Goal: Transaction & Acquisition: Subscribe to service/newsletter

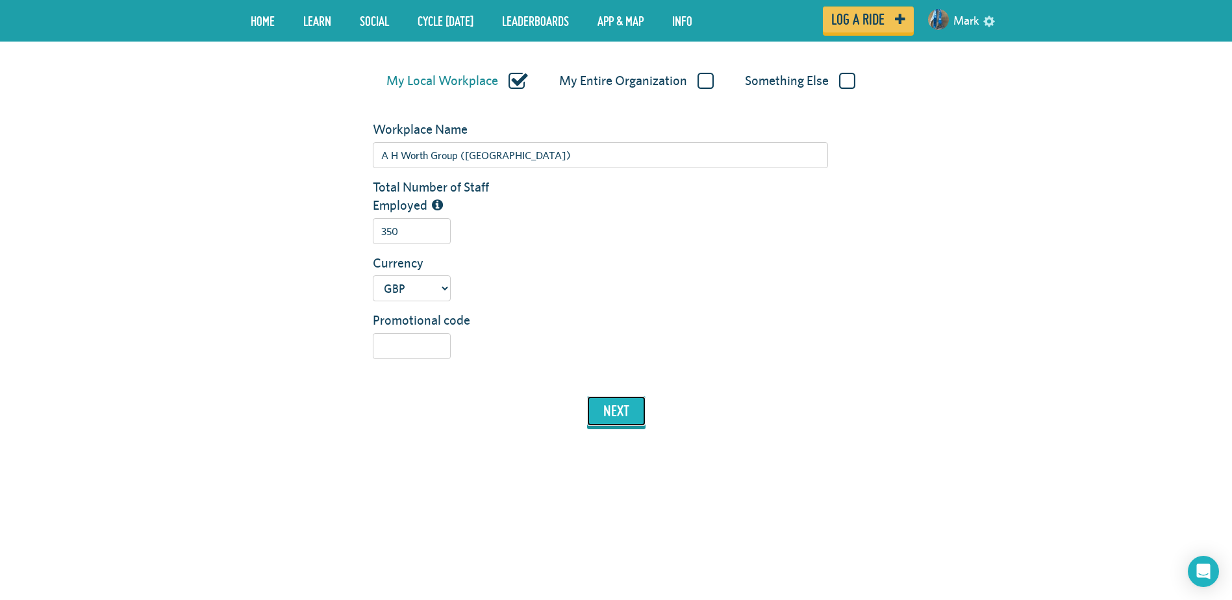
click at [609, 422] on button "next" at bounding box center [616, 411] width 58 height 30
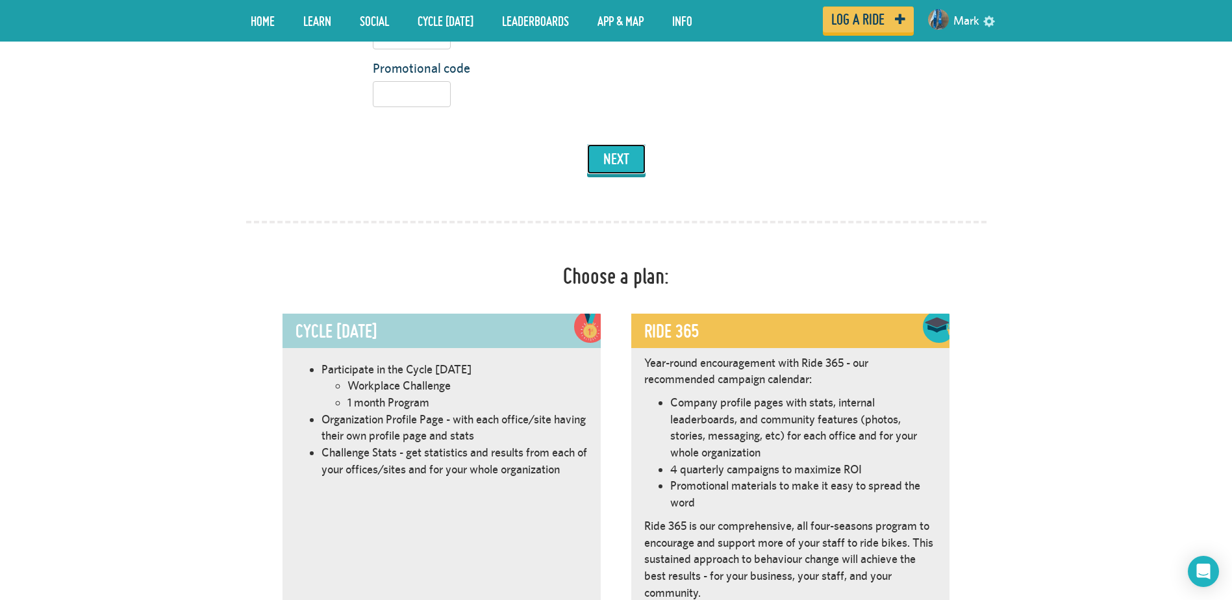
scroll to position [733, 0]
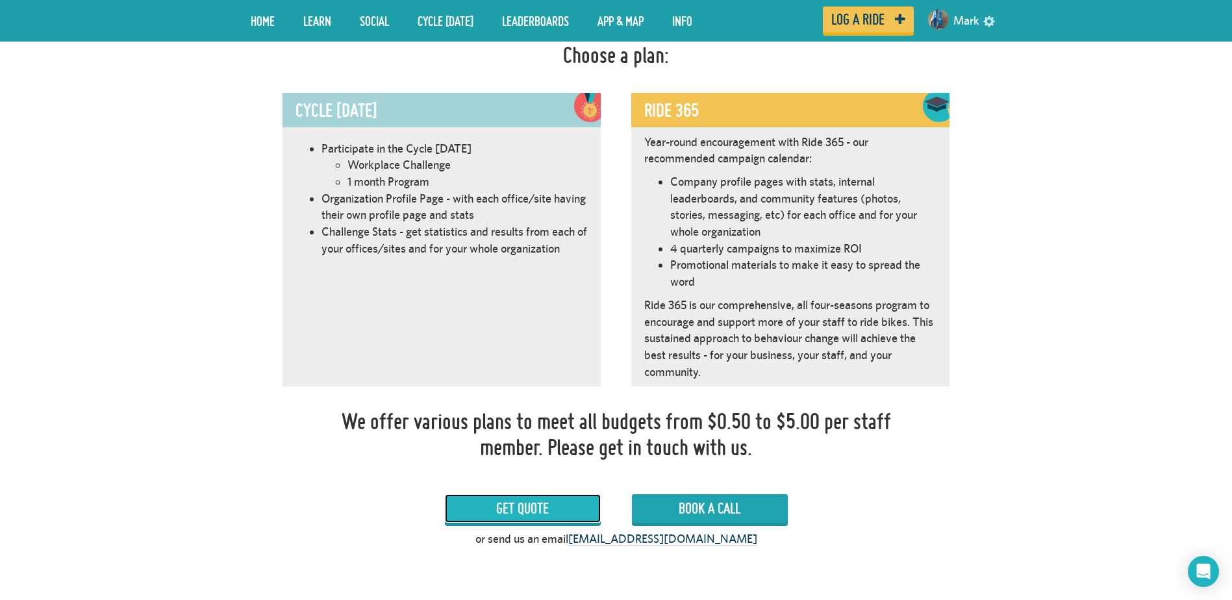
click at [544, 507] on link "Get Quote" at bounding box center [523, 508] width 156 height 29
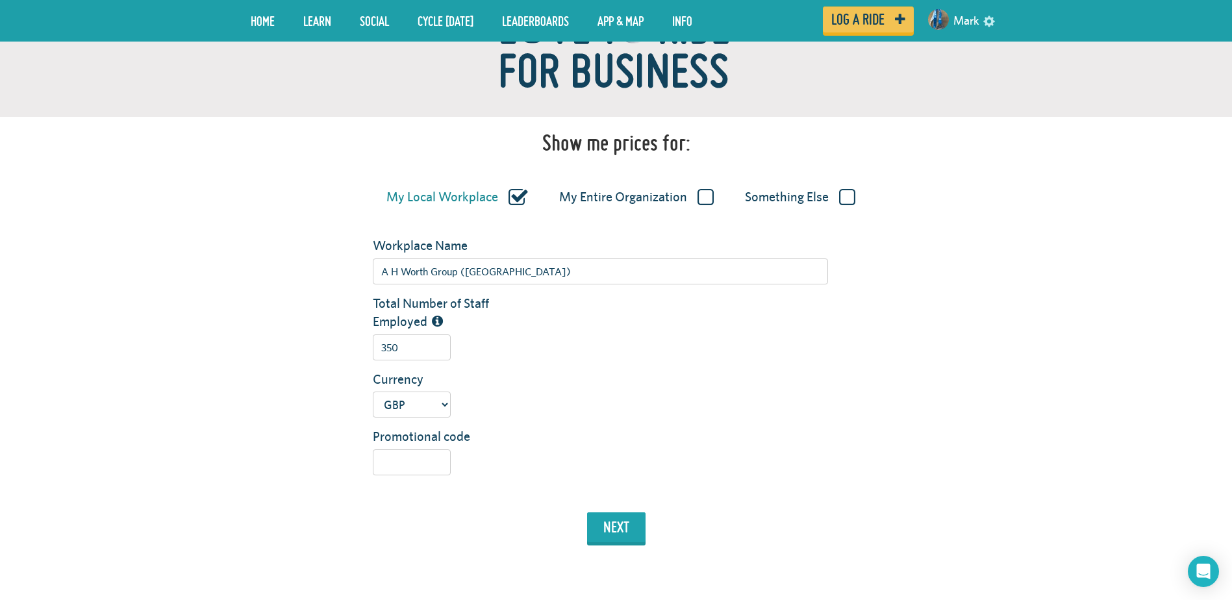
scroll to position [148, 0]
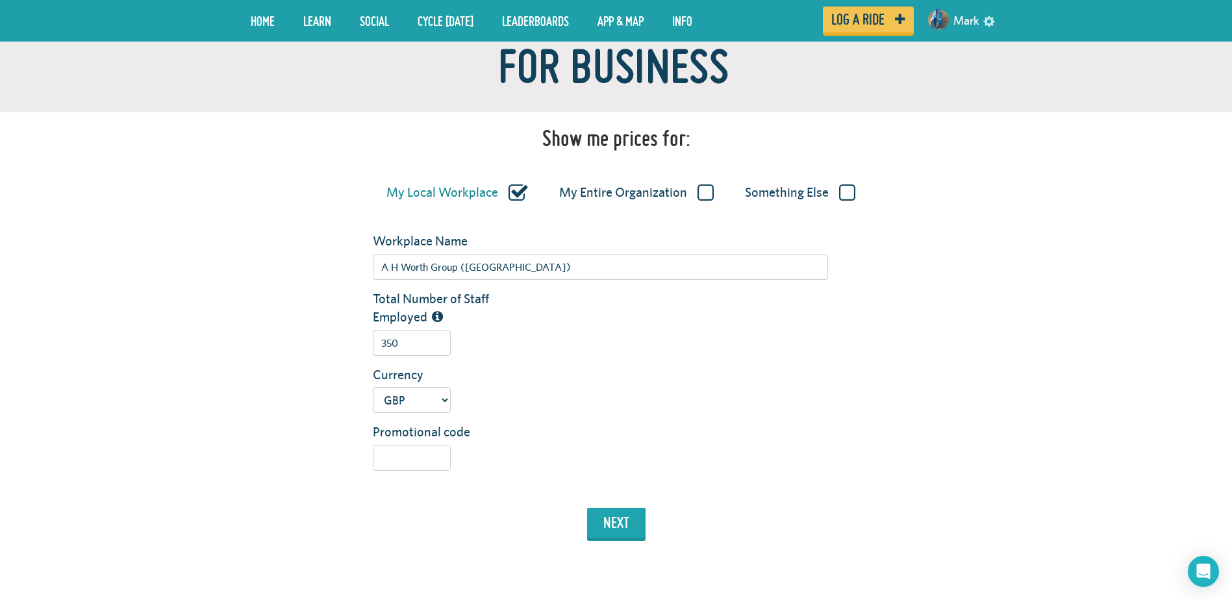
click at [703, 194] on label "My Entire Organization" at bounding box center [636, 192] width 155 height 17
click at [0, 0] on input "My Entire Organization" at bounding box center [0, 0] width 0 height 0
click at [850, 197] on label "Something Else" at bounding box center [800, 192] width 110 height 17
click at [0, 0] on input "Something Else" at bounding box center [0, 0] width 0 height 0
click at [515, 188] on label "My Local Workplace" at bounding box center [455, 192] width 138 height 17
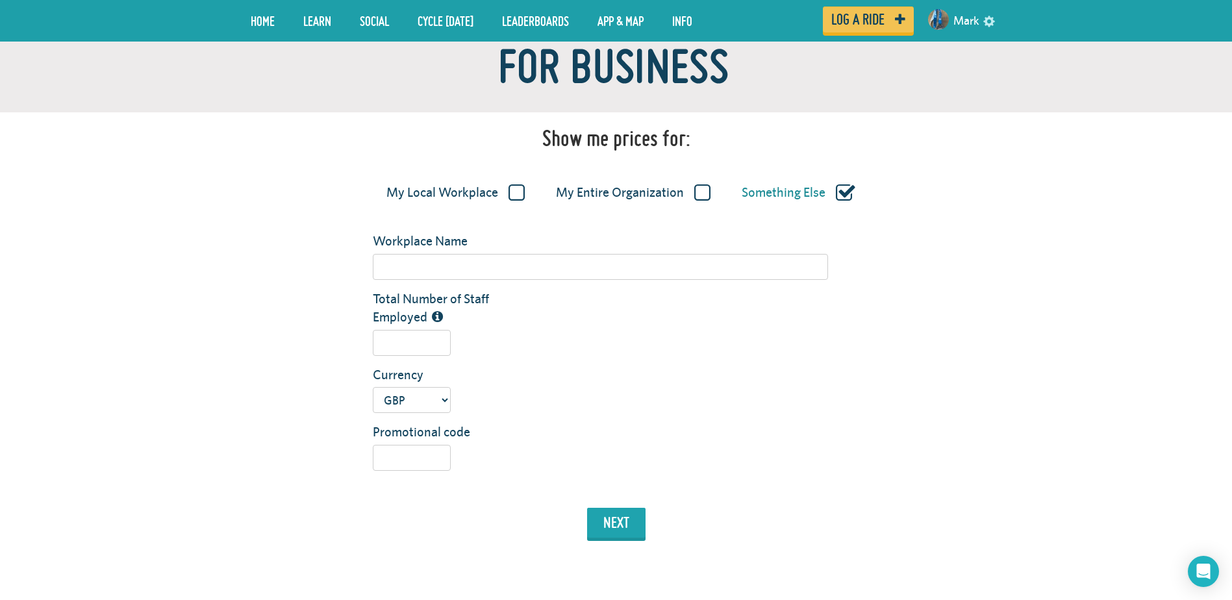
click at [0, 0] on input "My Local Workplace" at bounding box center [0, 0] width 0 height 0
type input "A H Worth Group ([GEOGRAPHIC_DATA])"
type input "350"
click at [608, 524] on button "next" at bounding box center [616, 523] width 58 height 30
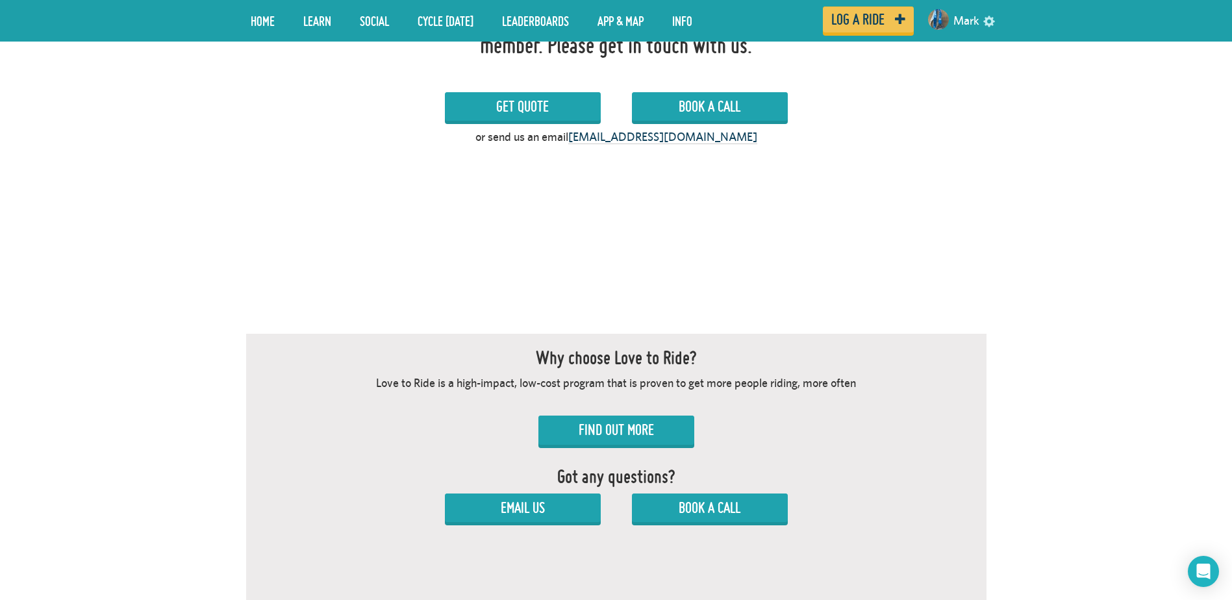
scroll to position [1252, 0]
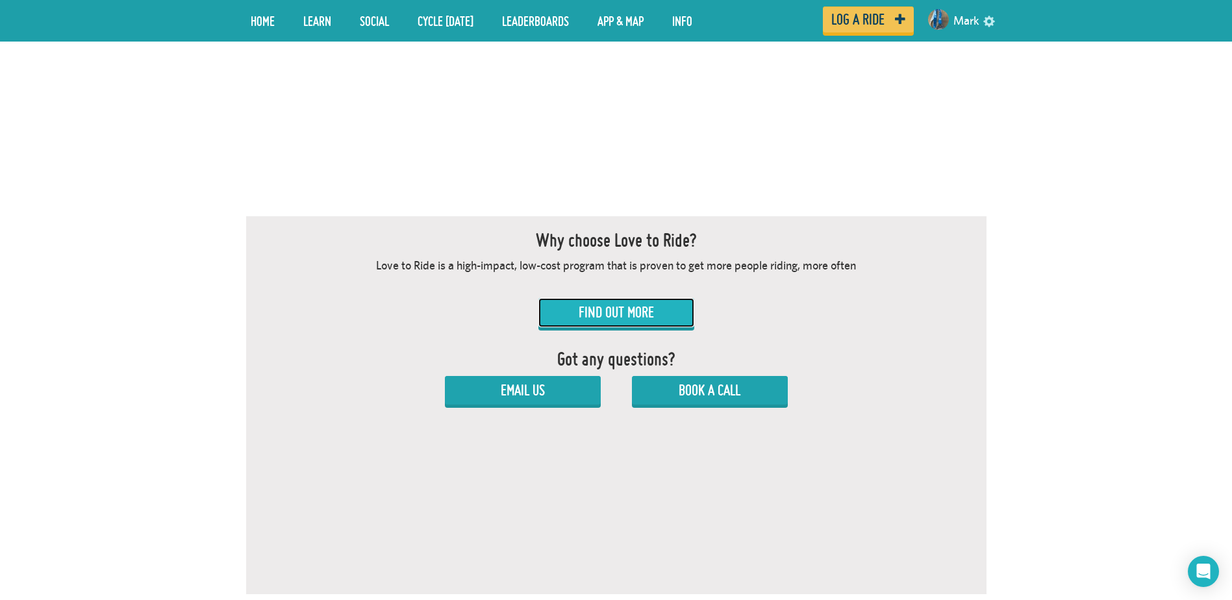
click at [649, 311] on link "Find Out More" at bounding box center [616, 312] width 156 height 29
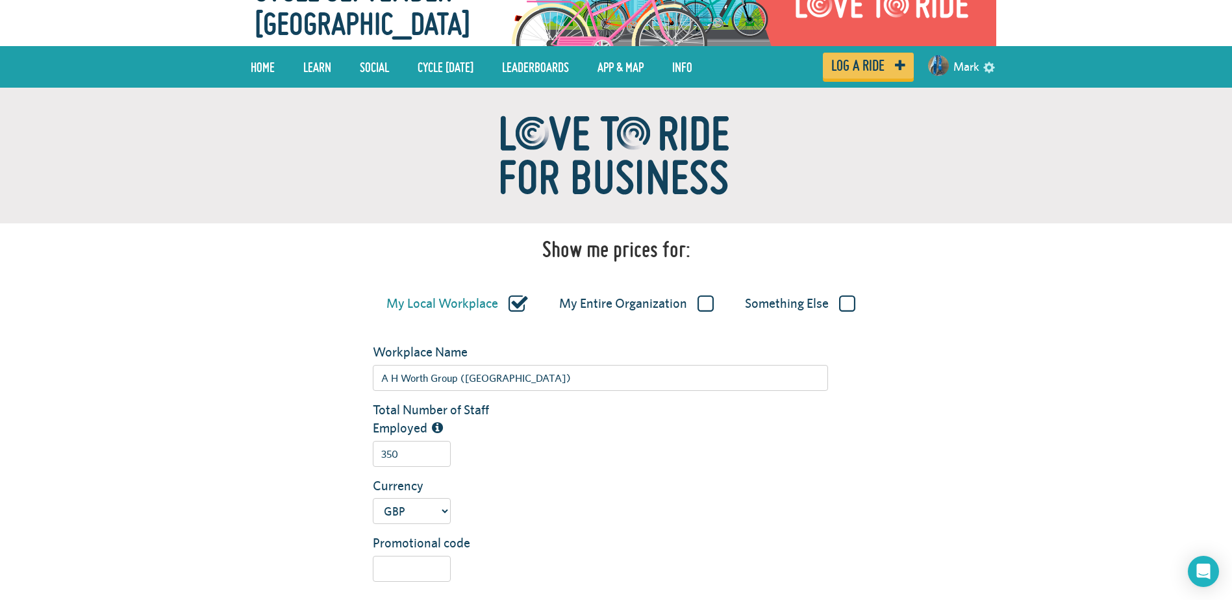
scroll to position [0, 0]
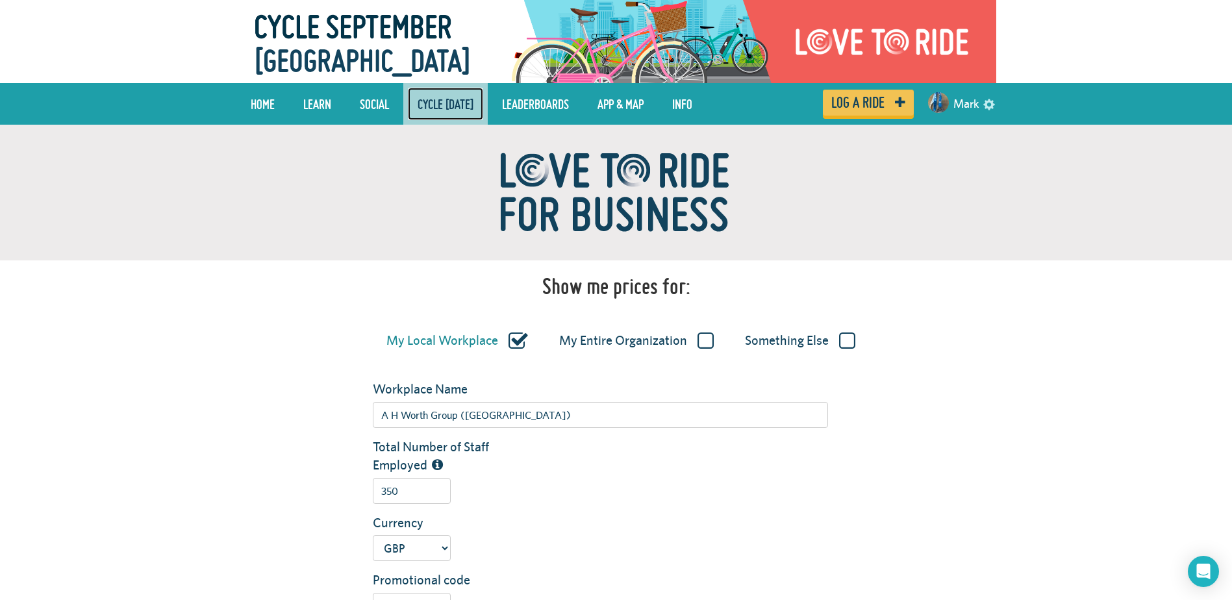
click at [483, 114] on link "Cycle [DATE]" at bounding box center [445, 104] width 75 height 32
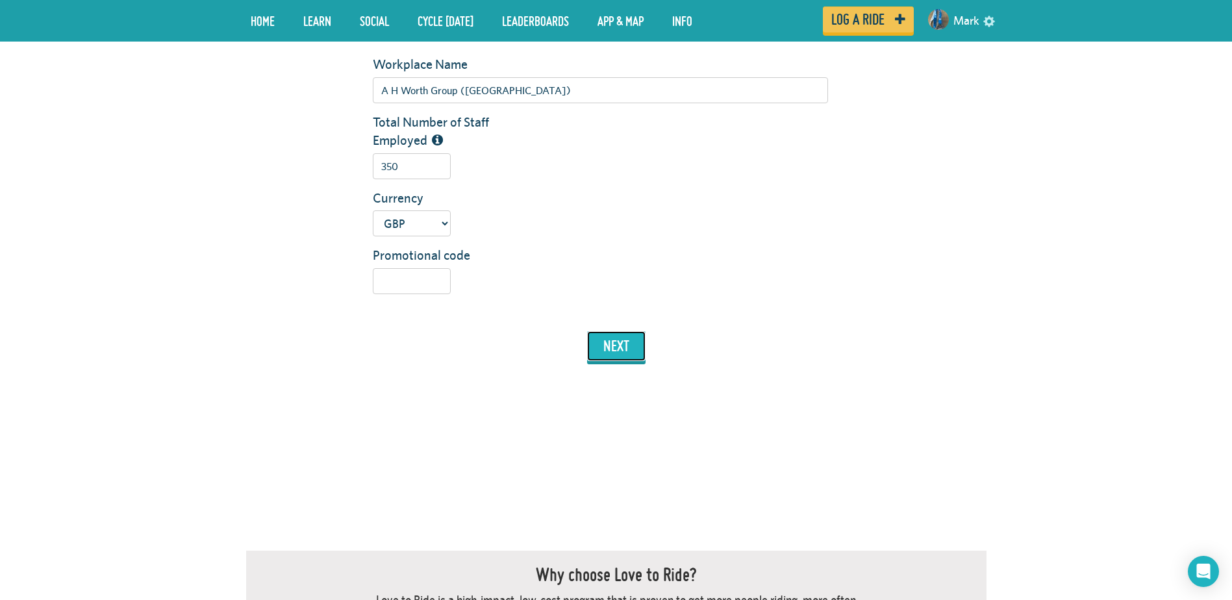
click at [613, 356] on button "next" at bounding box center [616, 346] width 58 height 30
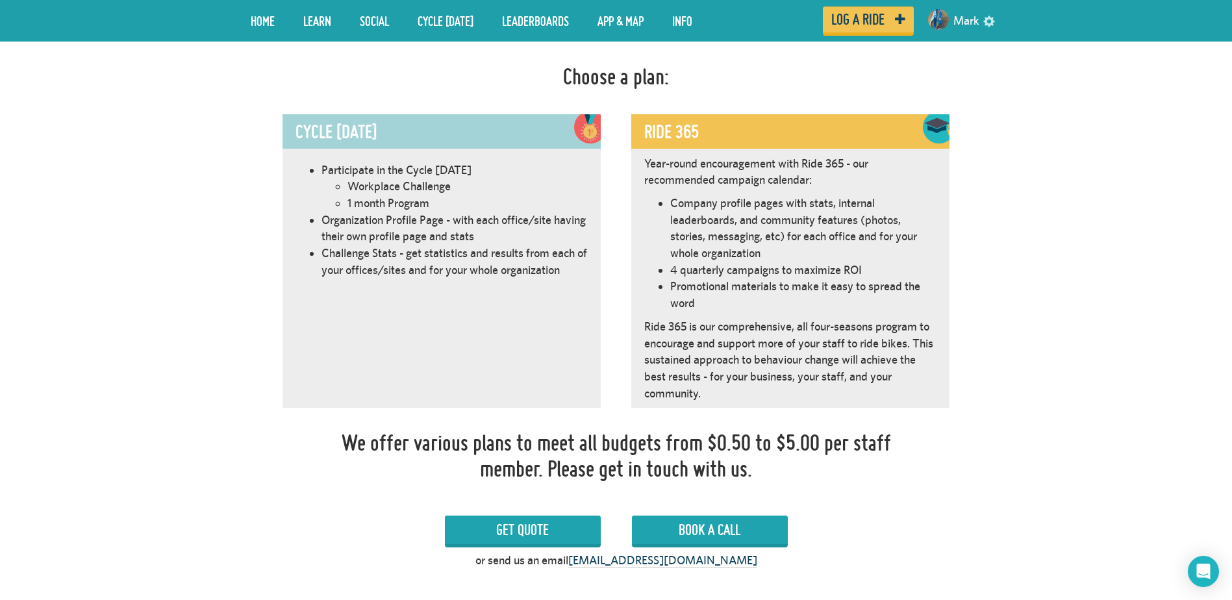
scroll to position [733, 0]
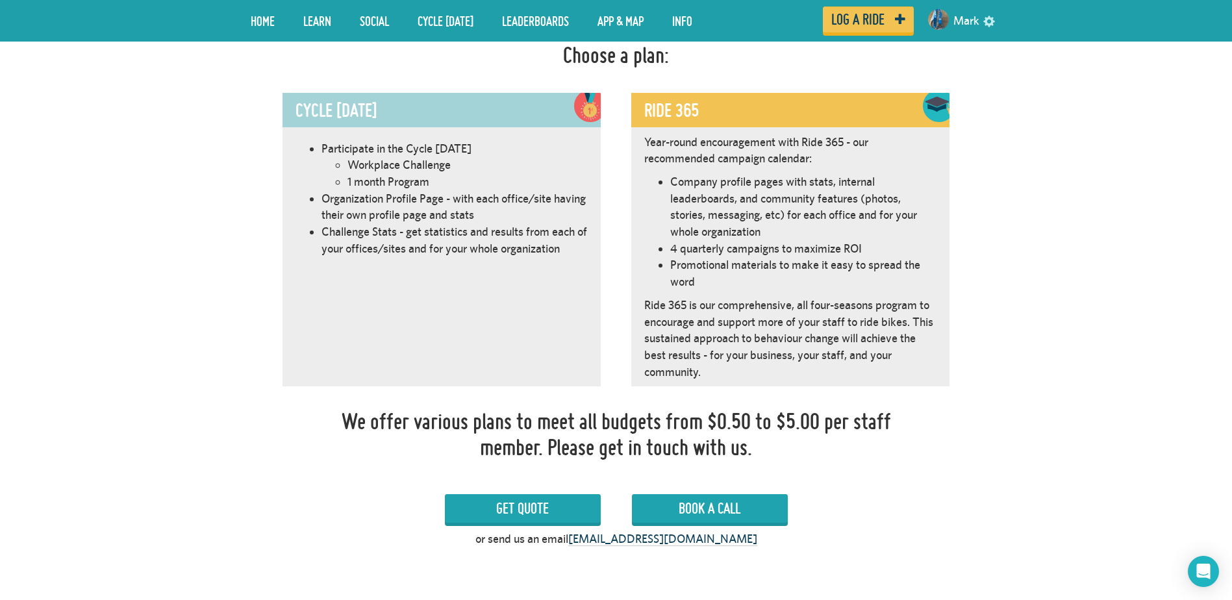
click at [486, 284] on div "Participate in the Cycle September 2025 Workplace Challenge 1 month Program Org…" at bounding box center [442, 260] width 318 height 253
click at [572, 508] on link "Get Quote" at bounding box center [523, 508] width 156 height 29
